Goal: Information Seeking & Learning: Learn about a topic

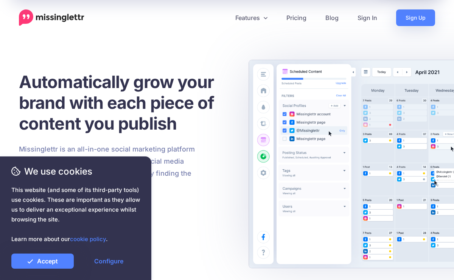
click at [171, 215] on div "Automatically grow your brand with each piece of content you publish Missinglet…" at bounding box center [126, 163] width 214 height 183
click at [115, 259] on link "Configure" at bounding box center [109, 261] width 62 height 15
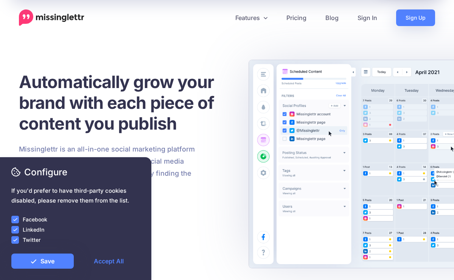
click at [37, 222] on label "Facebook" at bounding box center [35, 219] width 25 height 9
click at [37, 232] on label "LinkedIn" at bounding box center [34, 229] width 22 height 9
click at [15, 230] on ins at bounding box center [15, 230] width 8 height 8
click at [15, 223] on ins at bounding box center [15, 220] width 8 height 8
click at [16, 239] on ins at bounding box center [15, 240] width 8 height 8
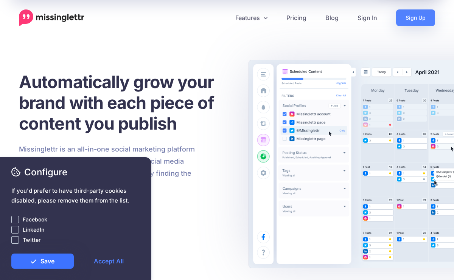
click at [35, 266] on link "Save" at bounding box center [42, 261] width 62 height 15
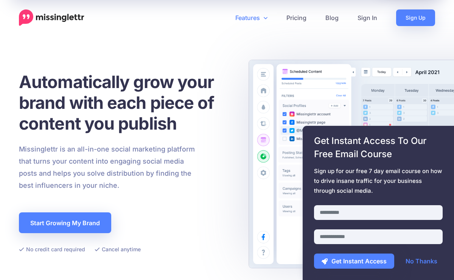
click at [257, 22] on link "Features" at bounding box center [251, 17] width 51 height 17
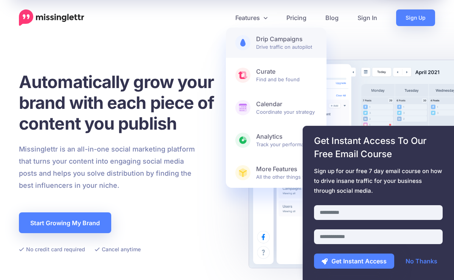
click at [256, 39] on b "Drip Campaigns" at bounding box center [286, 39] width 61 height 8
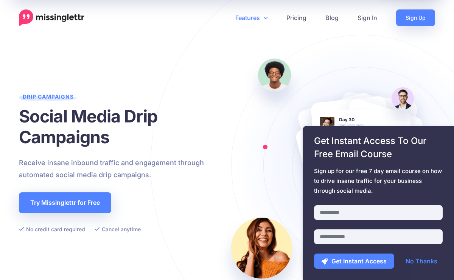
click at [259, 20] on link "Features" at bounding box center [251, 17] width 51 height 17
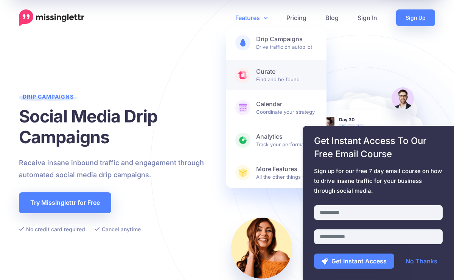
click at [269, 79] on span "Curate Find and be found" at bounding box center [286, 75] width 61 height 15
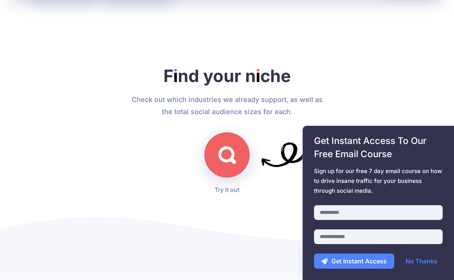
scroll to position [2115, 0]
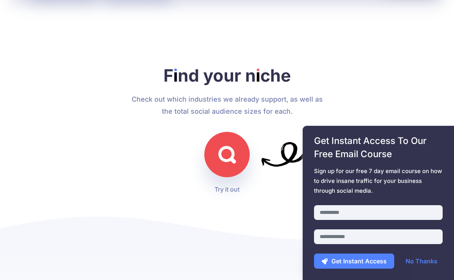
click at [221, 159] on img at bounding box center [227, 155] width 18 height 18
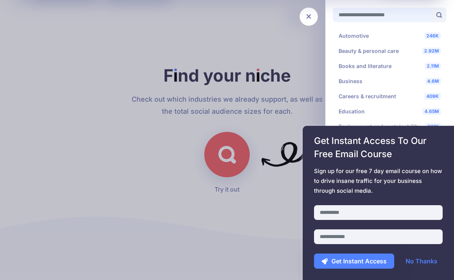
click at [367, 16] on input "Search for your niche" at bounding box center [382, 15] width 99 height 15
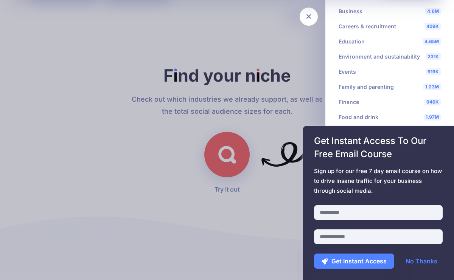
scroll to position [0, 0]
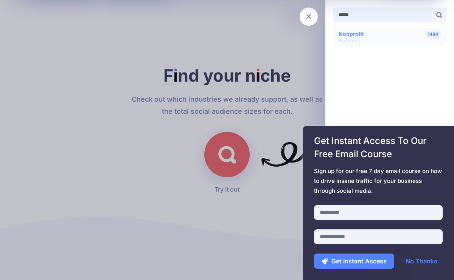
type input "*****"
click at [371, 30] on li "148K Nonprofit Business" at bounding box center [390, 37] width 114 height 18
click at [379, 35] on li "148K Nonprofit Business" at bounding box center [390, 37] width 114 height 18
click at [431, 38] on li "148K Nonprofit Business" at bounding box center [390, 37] width 114 height 18
click at [431, 36] on span "148K" at bounding box center [433, 34] width 15 height 7
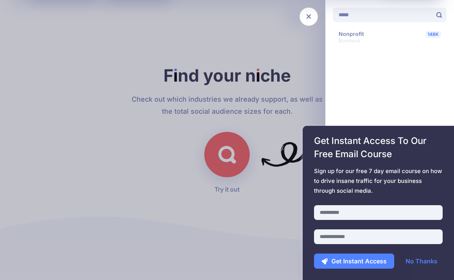
click at [300, 62] on div at bounding box center [227, 140] width 454 height 280
click at [315, 16] on link at bounding box center [309, 17] width 18 height 18
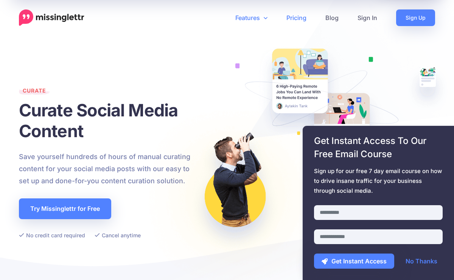
click at [304, 17] on link "Pricing" at bounding box center [296, 17] width 39 height 17
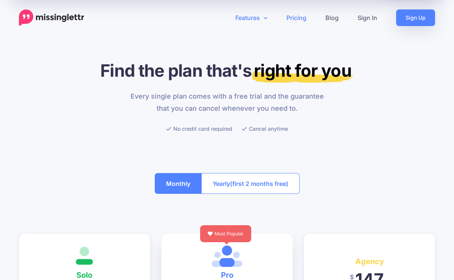
click at [262, 19] on link "Features" at bounding box center [251, 17] width 51 height 17
